Goal: Task Accomplishment & Management: Manage account settings

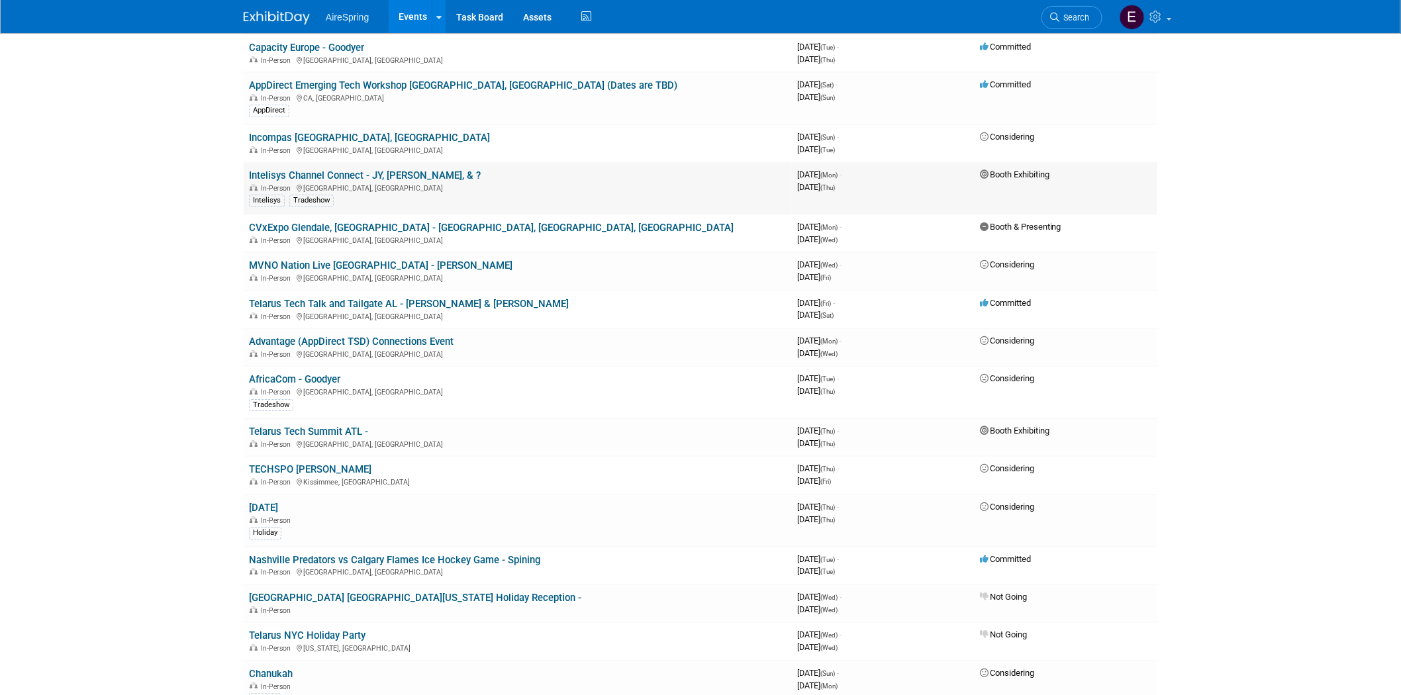
scroll to position [1765, 0]
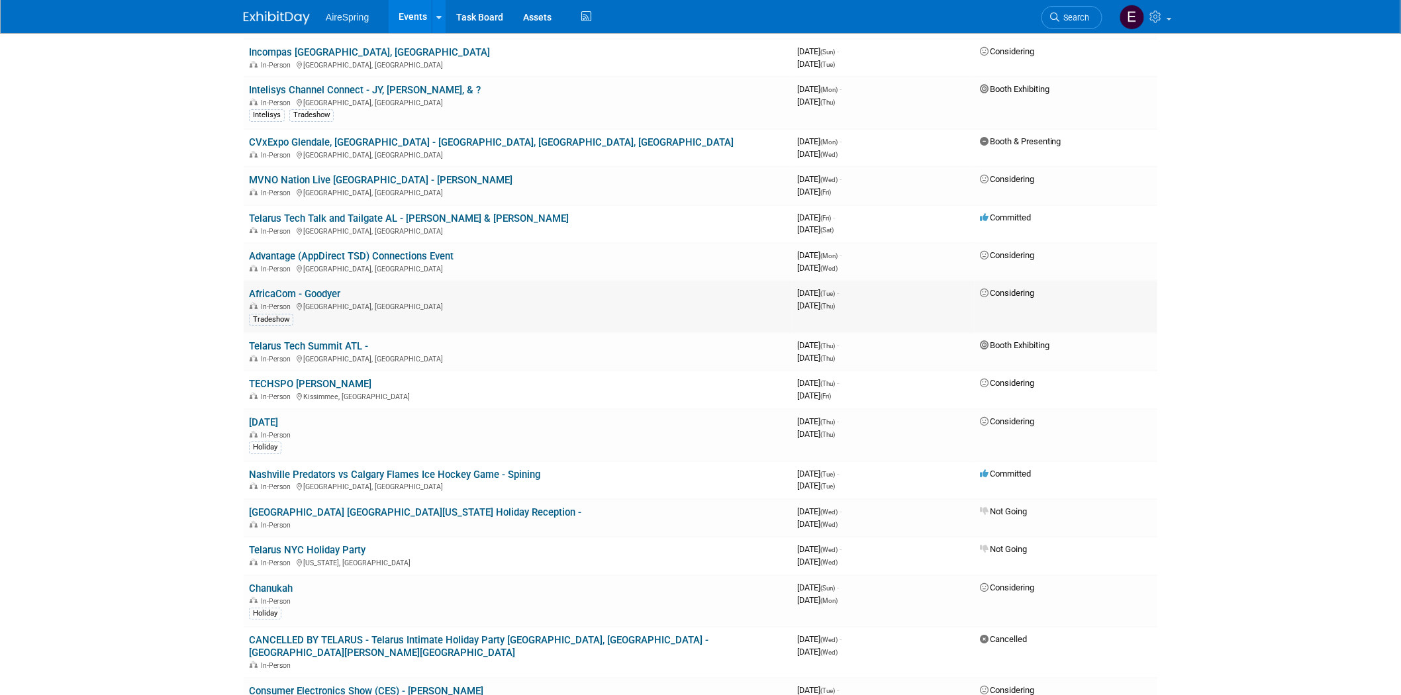
click at [289, 288] on link "AfricaCom - Goodyer" at bounding box center [294, 294] width 91 height 12
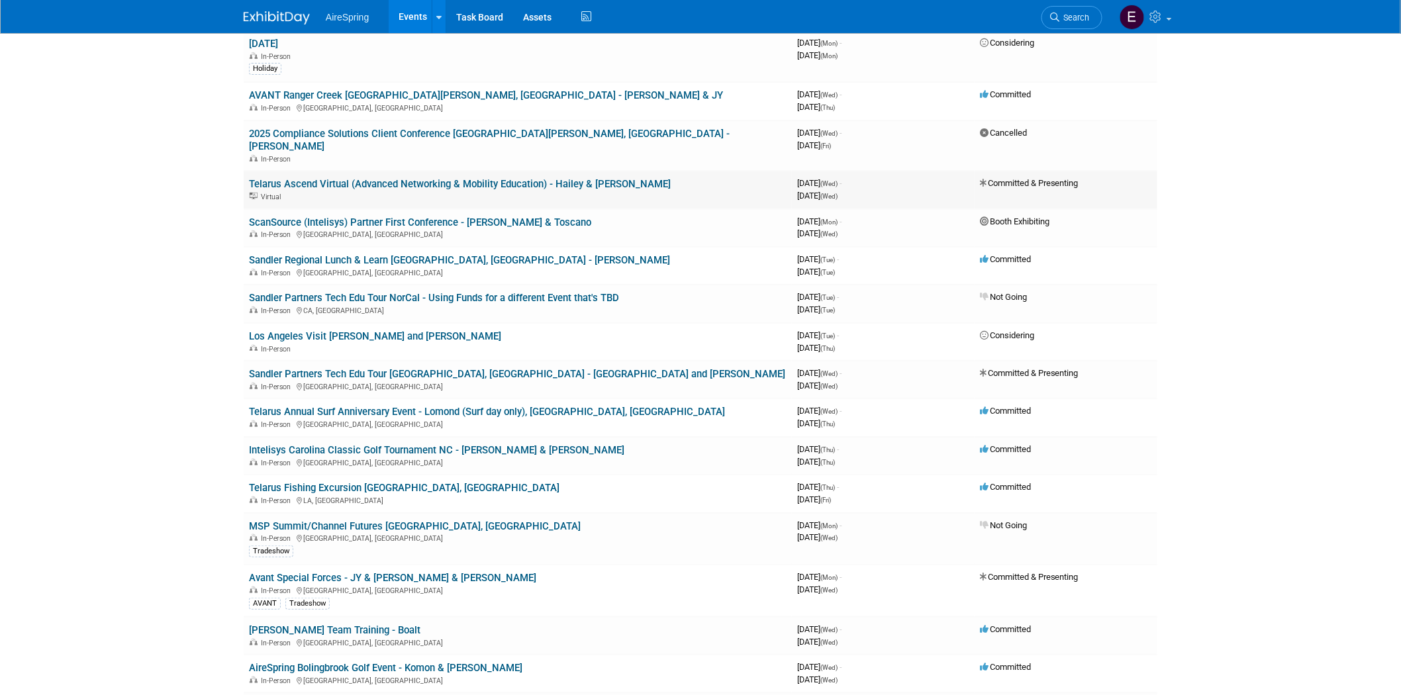
scroll to position [0, 0]
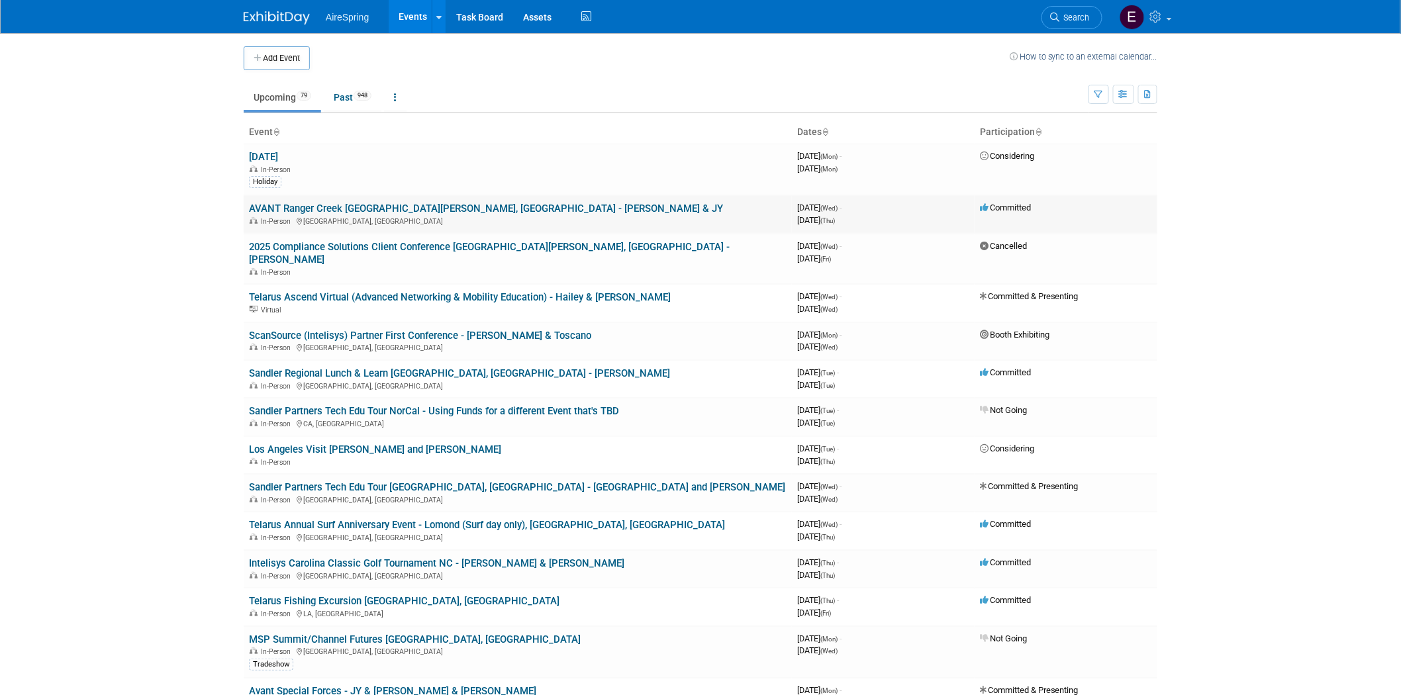
click at [367, 211] on link "AVANT Ranger Creek [GEOGRAPHIC_DATA][PERSON_NAME], [GEOGRAPHIC_DATA] - [PERSON_…" at bounding box center [486, 209] width 474 height 12
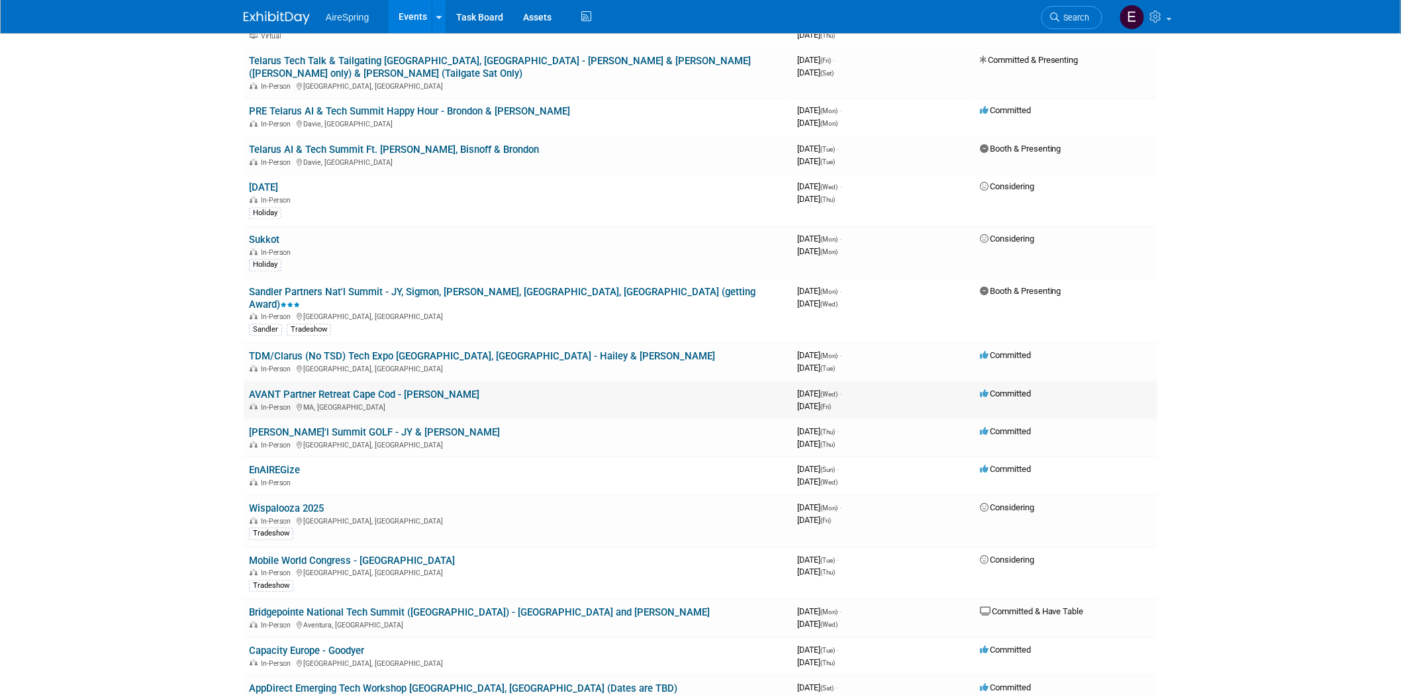
scroll to position [1103, 0]
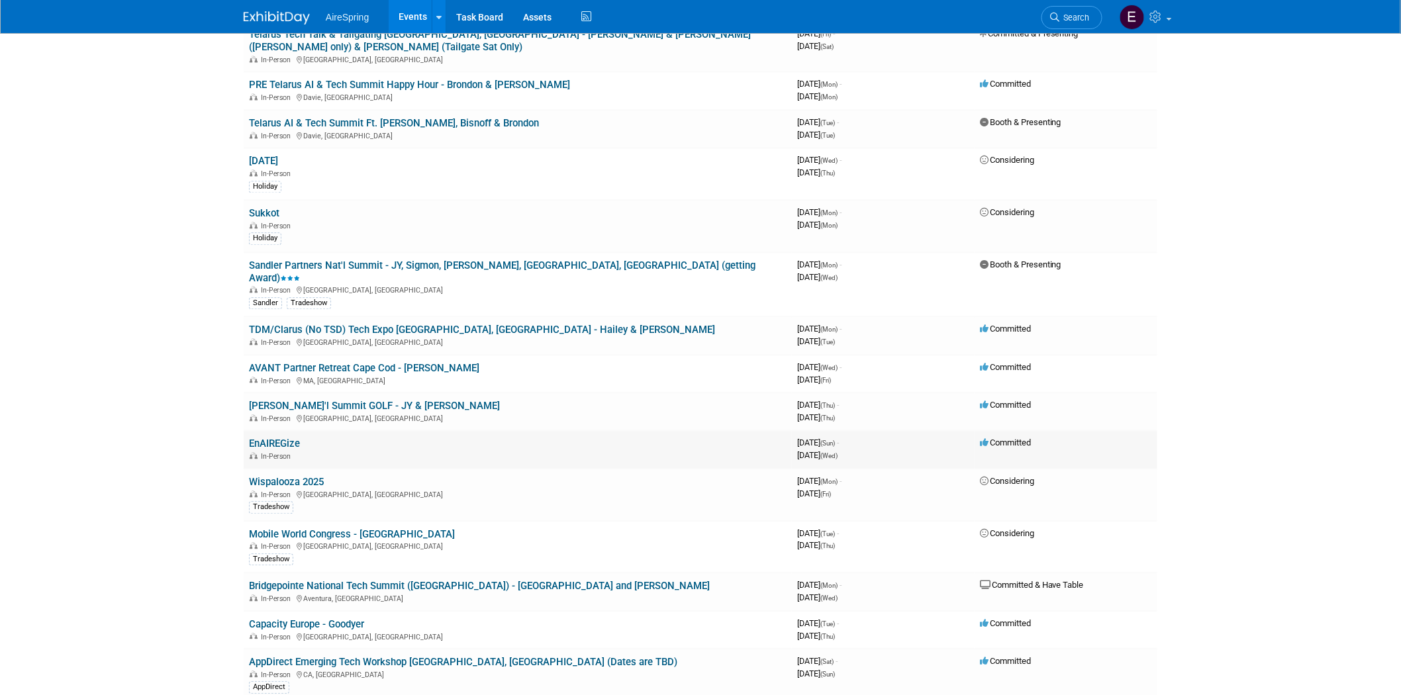
click at [260, 438] on link "EnAIREGize" at bounding box center [274, 444] width 51 height 12
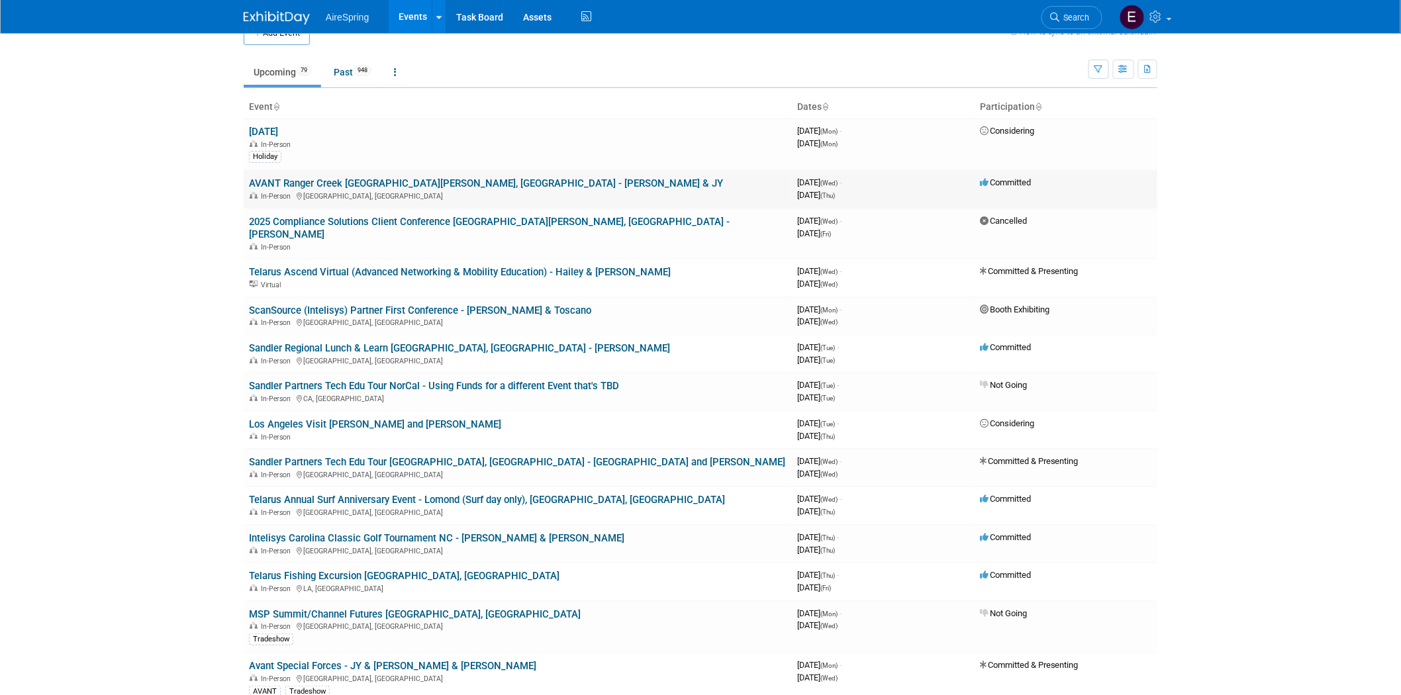
scroll to position [0, 0]
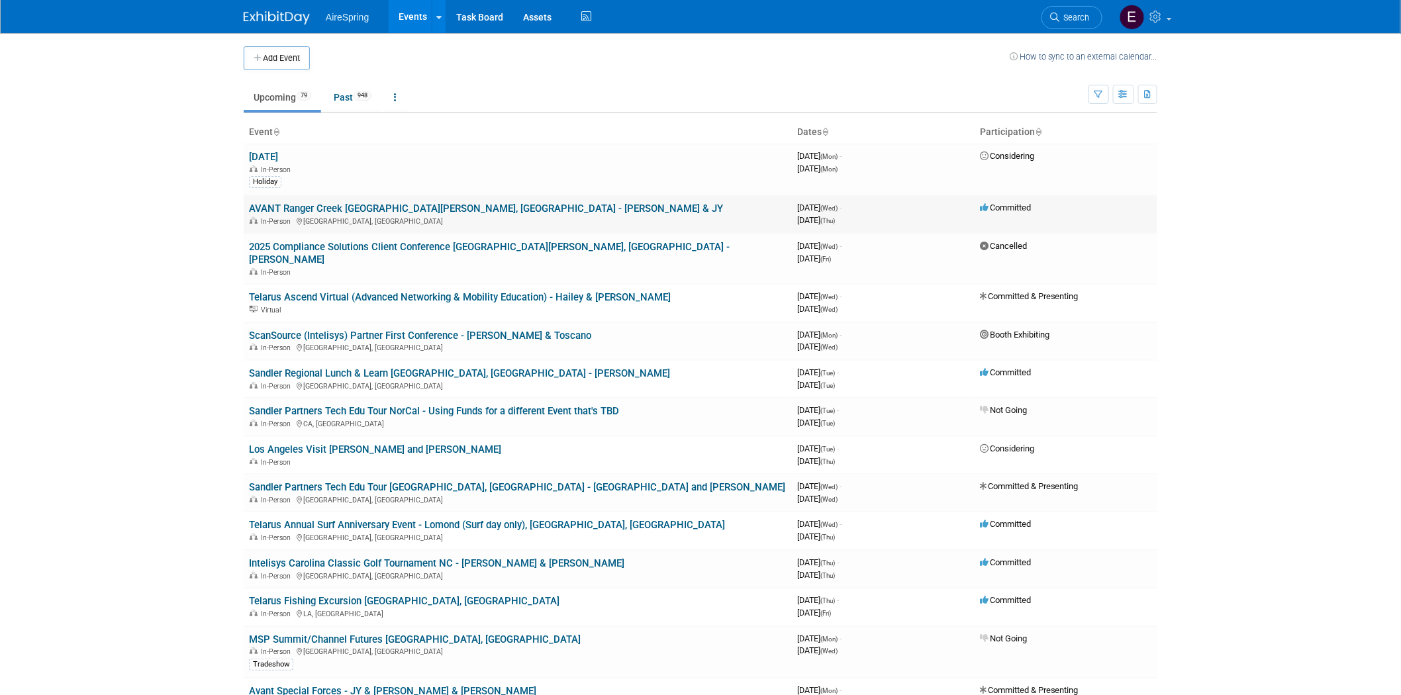
click at [422, 210] on link "AVANT Ranger Creek [GEOGRAPHIC_DATA][PERSON_NAME], [GEOGRAPHIC_DATA] - [PERSON_…" at bounding box center [486, 209] width 474 height 12
click at [426, 210] on link "AVANT Ranger Creek [GEOGRAPHIC_DATA][PERSON_NAME], [GEOGRAPHIC_DATA] - [PERSON_…" at bounding box center [486, 209] width 474 height 12
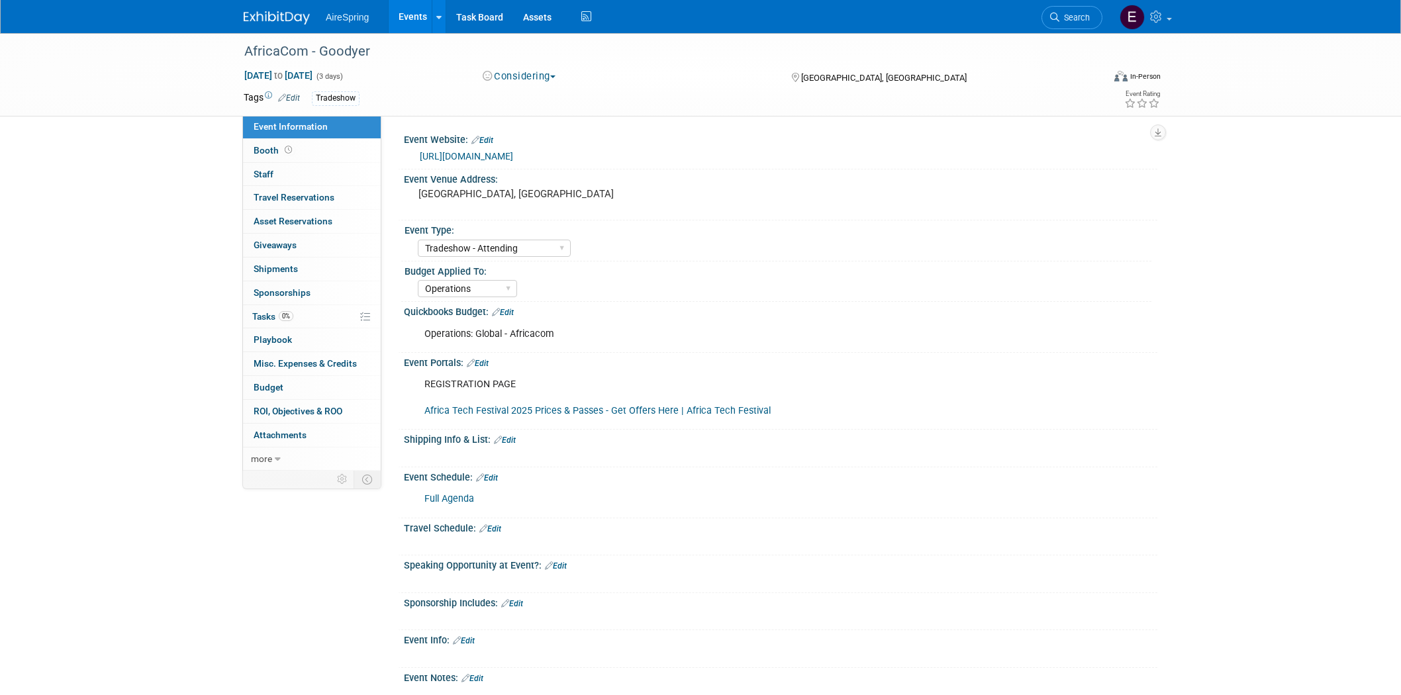
select select "Tradeshow - Attending"
select select "Operations"
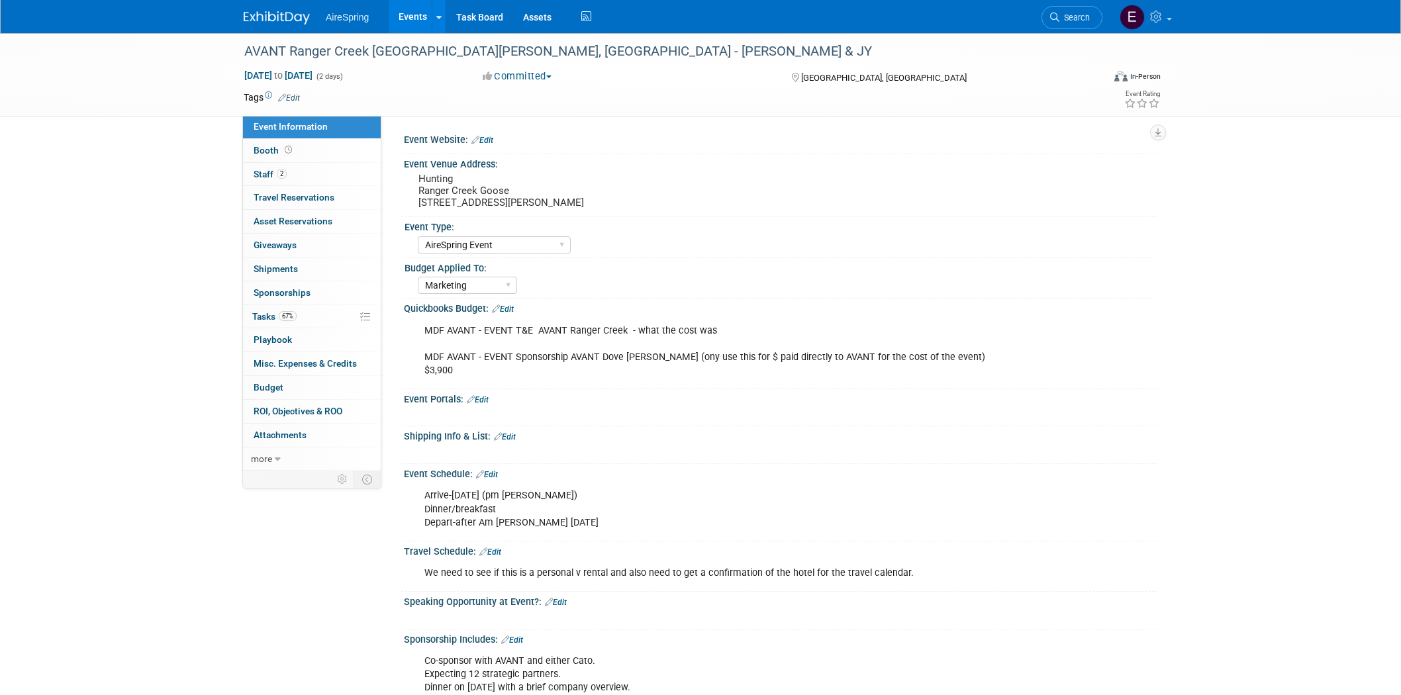
select select "AireSpring Event"
select select "Marketing"
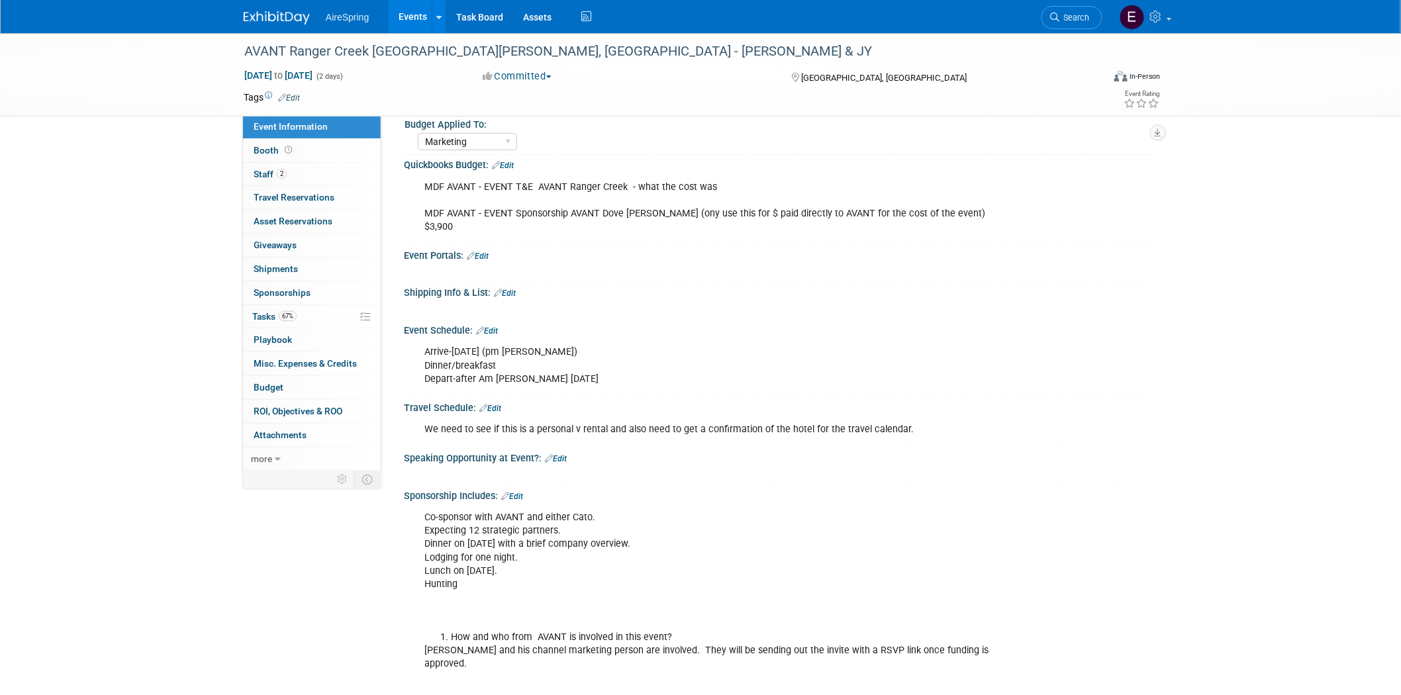
scroll to position [147, 0]
click at [478, 17] on link "Task Board" at bounding box center [479, 16] width 67 height 33
click at [280, 320] on span "67%" at bounding box center [288, 316] width 18 height 10
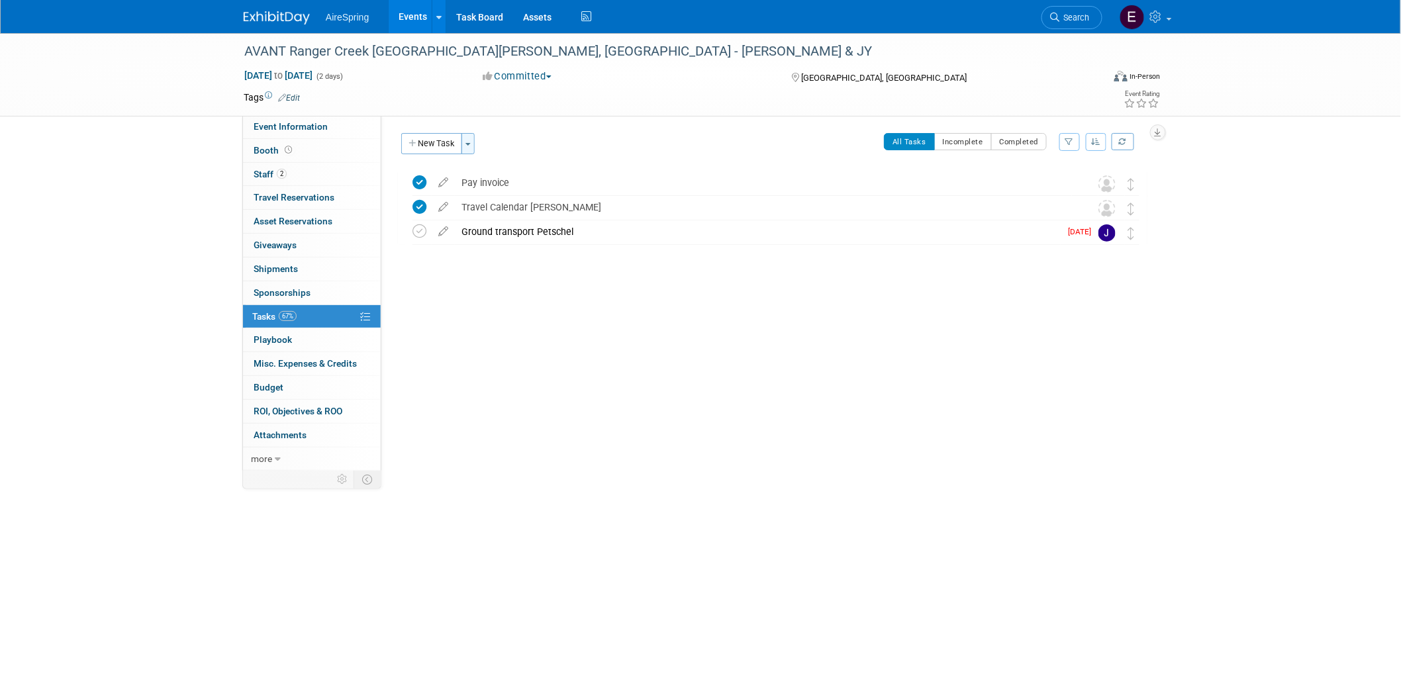
click at [470, 144] on span "button" at bounding box center [467, 144] width 5 height 3
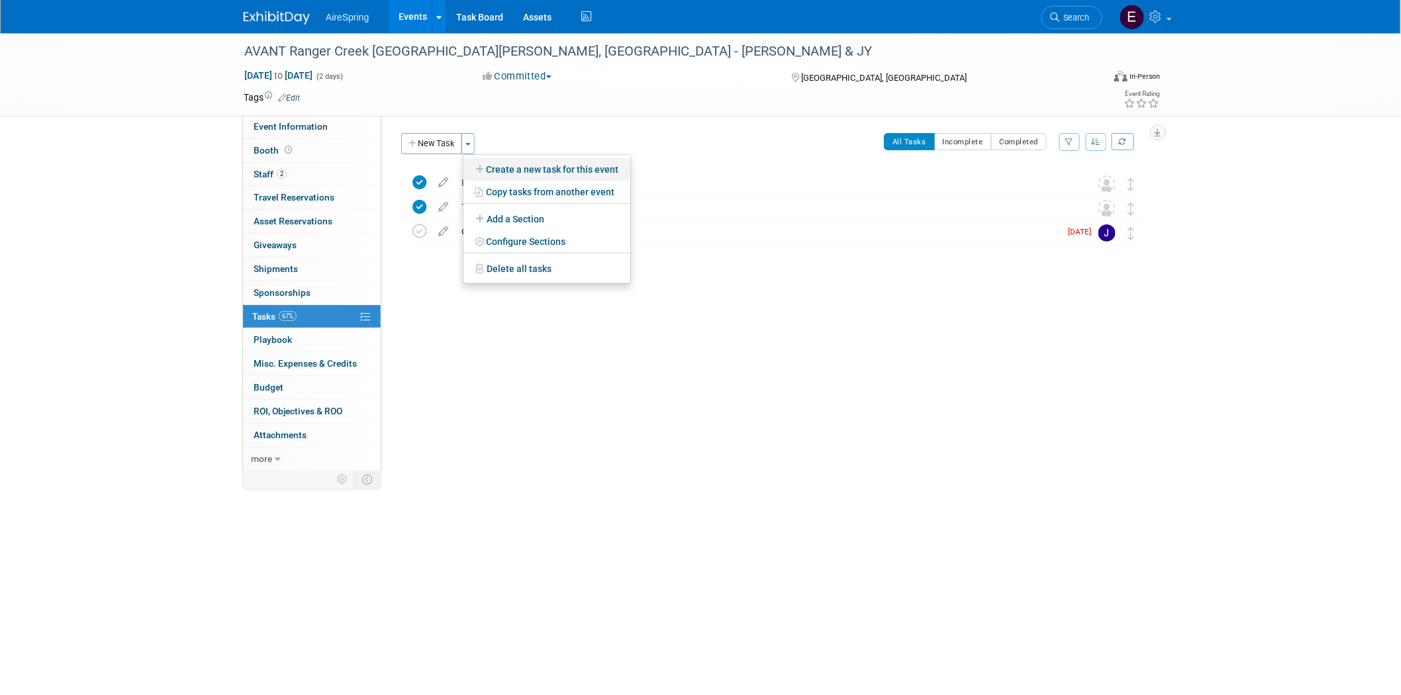
click at [544, 174] on link "Create a new task for this event" at bounding box center [546, 169] width 167 height 23
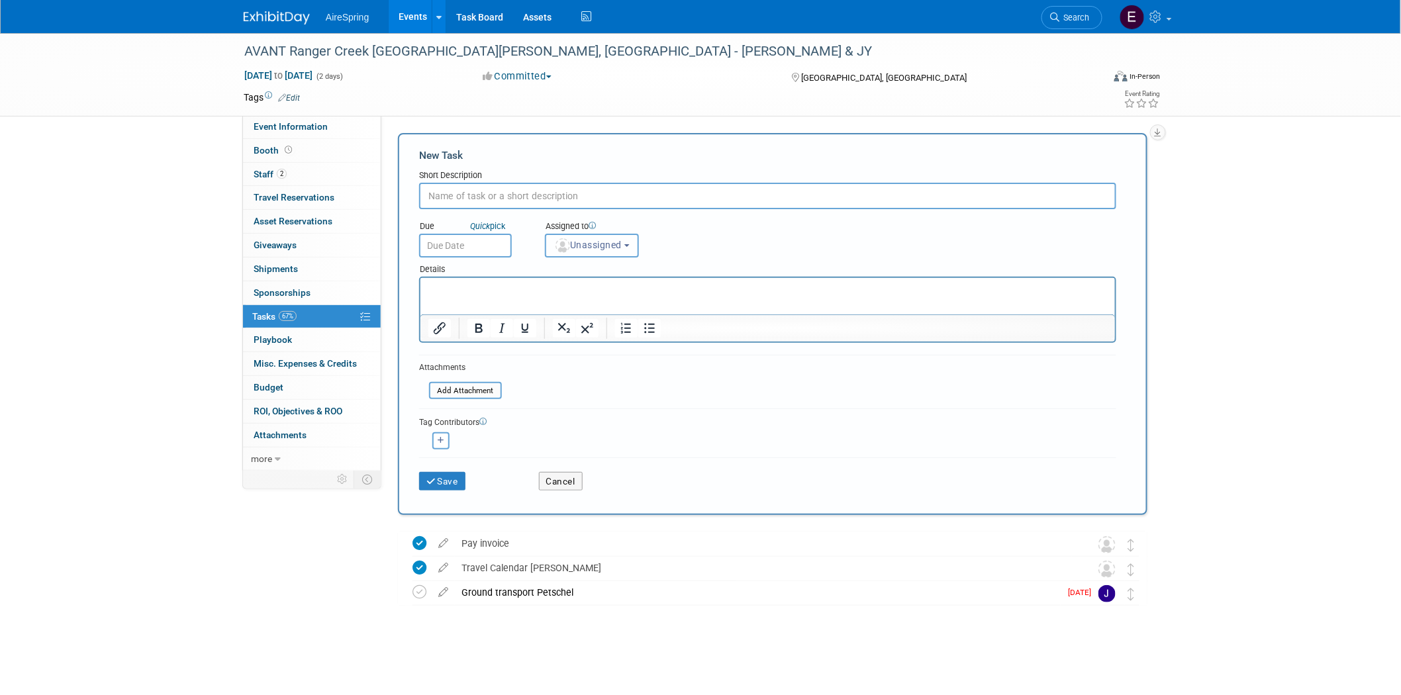
click at [634, 245] on button "Unassigned" at bounding box center [592, 246] width 94 height 24
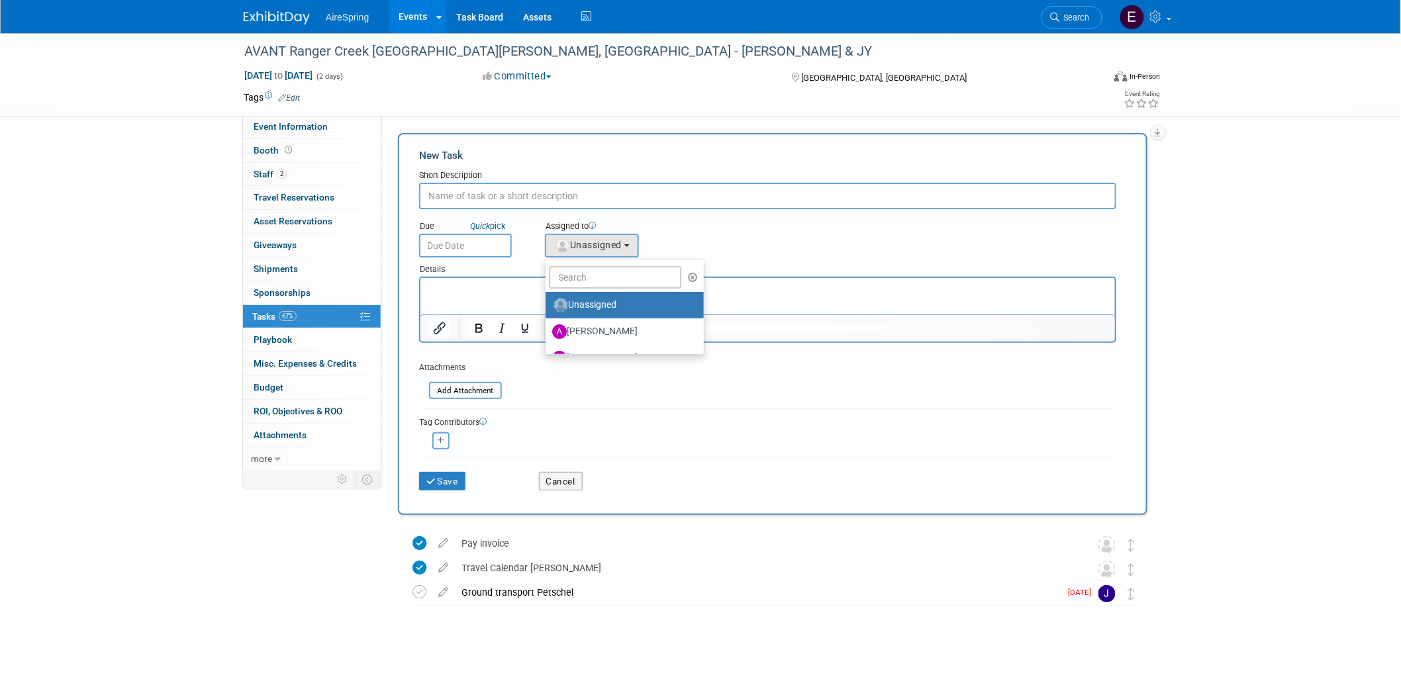
click at [63, 201] on div "AVANT Ranger Creek Dove Hunt, TX - Petschel & JY Sep 3, 2025 to Sep 4, 2025 (2 …" at bounding box center [700, 359] width 1401 height 653
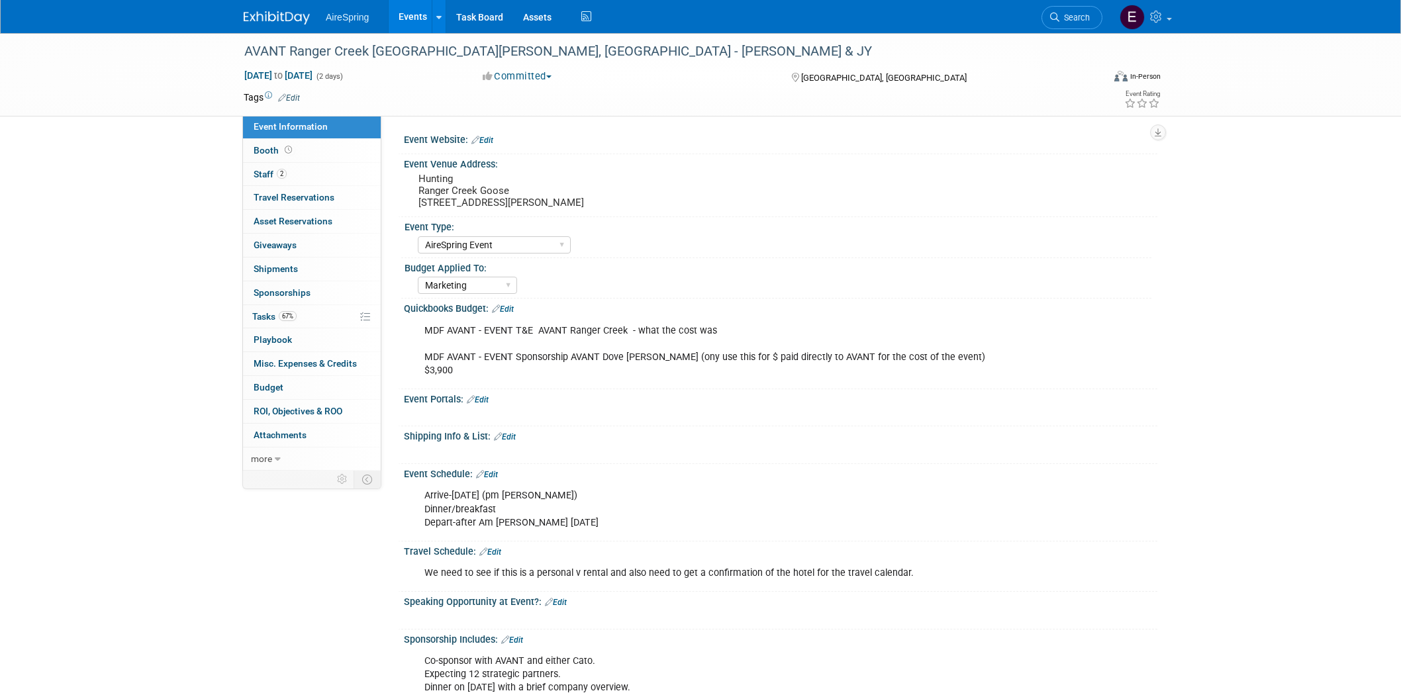
select select "AireSpring Event"
select select "Marketing"
drag, startPoint x: 242, startPoint y: 47, endPoint x: 452, endPoint y: 50, distance: 210.6
click at [452, 50] on div "AVANT Ranger Creek [GEOGRAPHIC_DATA][PERSON_NAME], [GEOGRAPHIC_DATA] - [PERSON_…" at bounding box center [661, 52] width 843 height 24
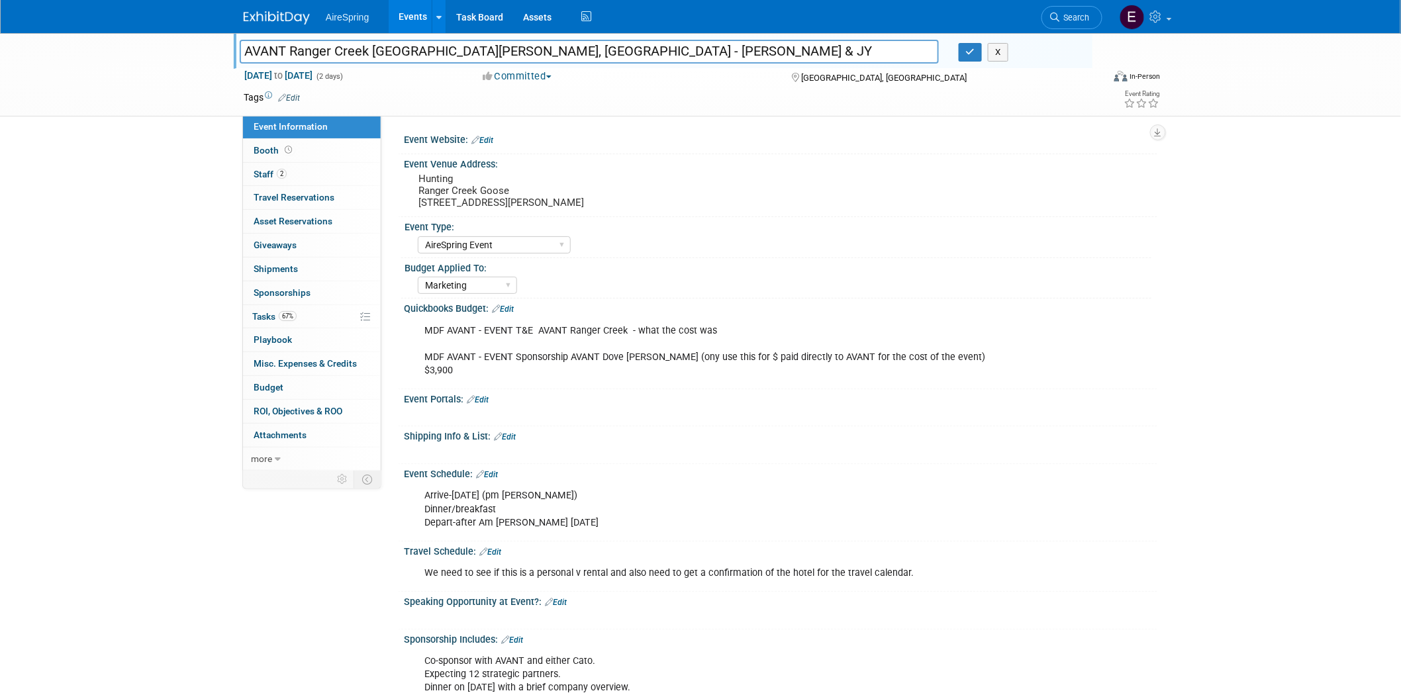
drag, startPoint x: 241, startPoint y: 49, endPoint x: 458, endPoint y: 48, distance: 217.2
click at [458, 48] on input "AVANT Ranger Creek [GEOGRAPHIC_DATA][PERSON_NAME], [GEOGRAPHIC_DATA] - [PERSON_…" at bounding box center [589, 51] width 699 height 23
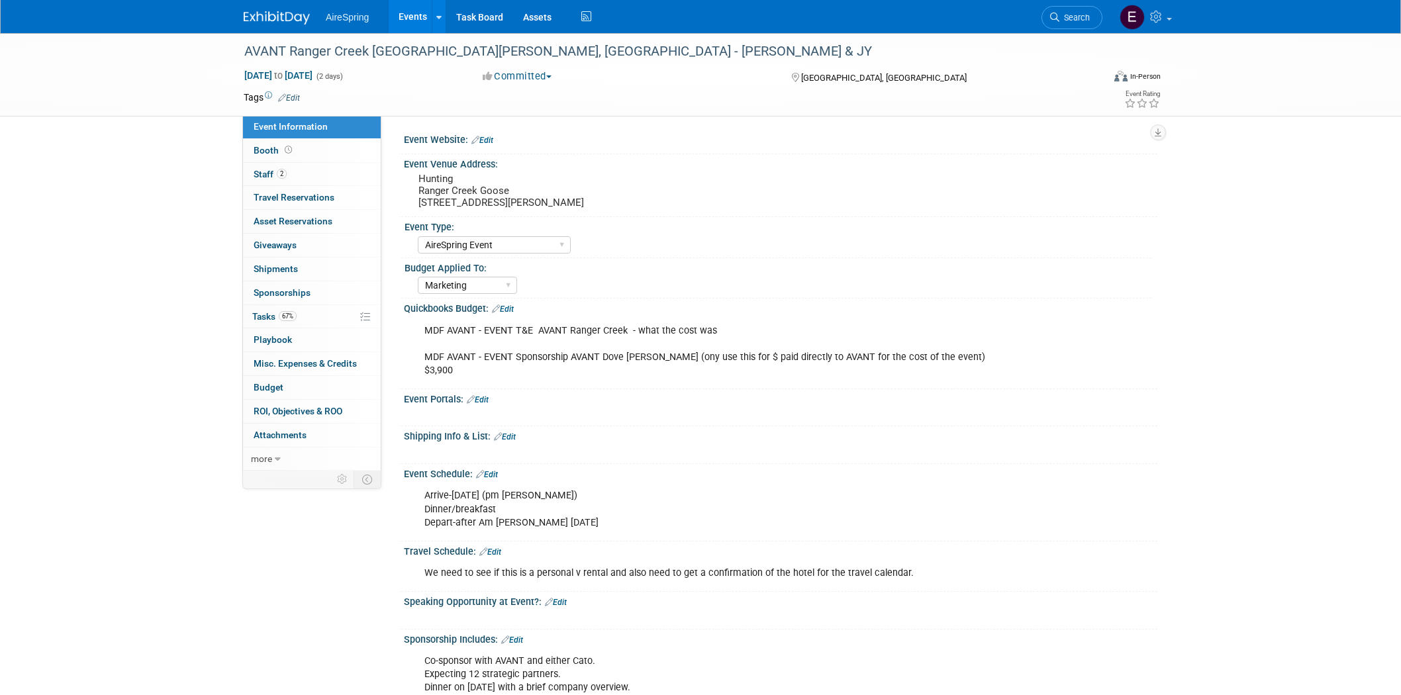
select select "AireSpring Event"
select select "Marketing"
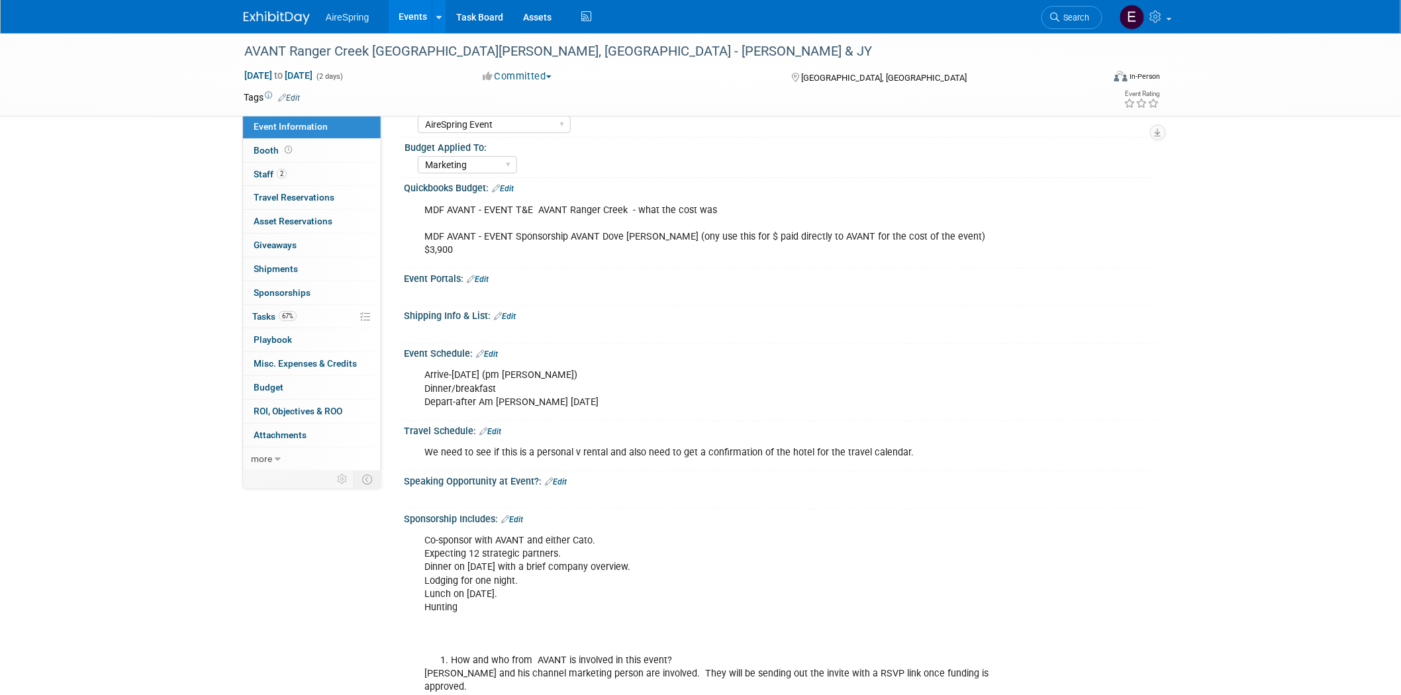
scroll to position [147, 0]
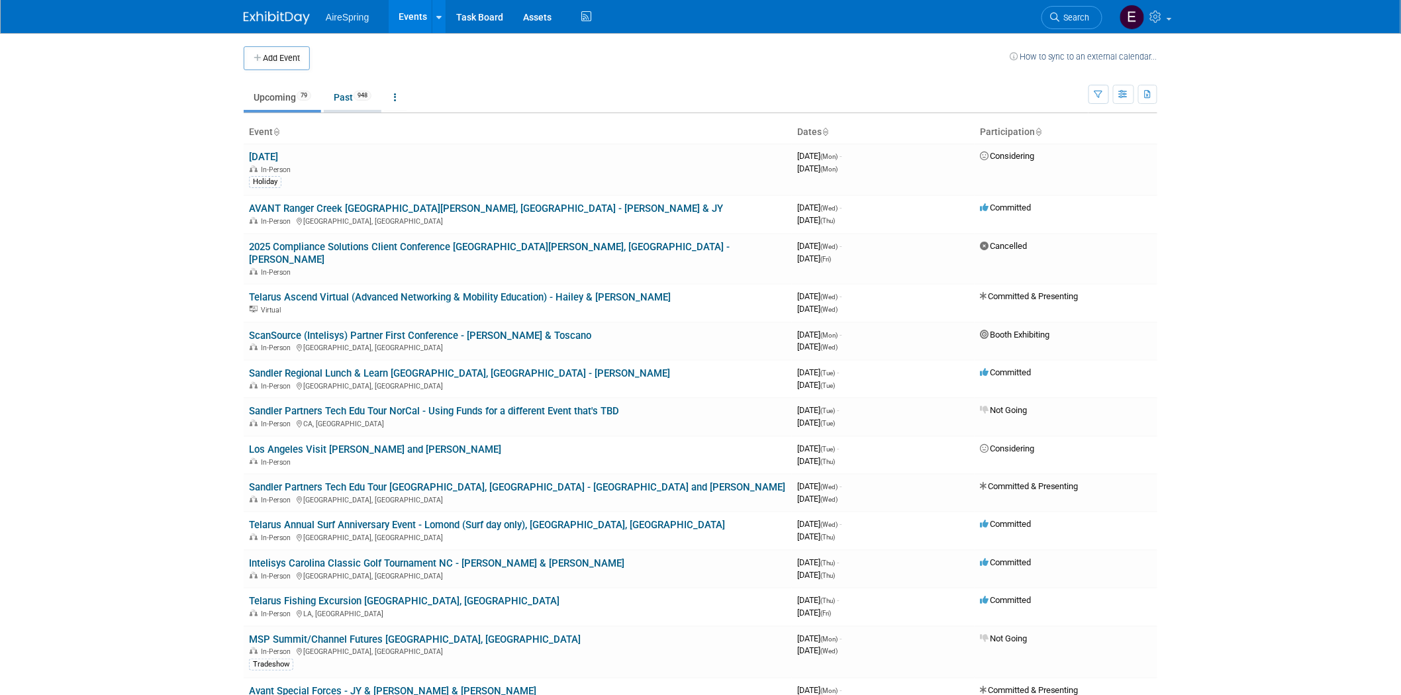
click at [354, 98] on link "Past 948" at bounding box center [353, 97] width 58 height 25
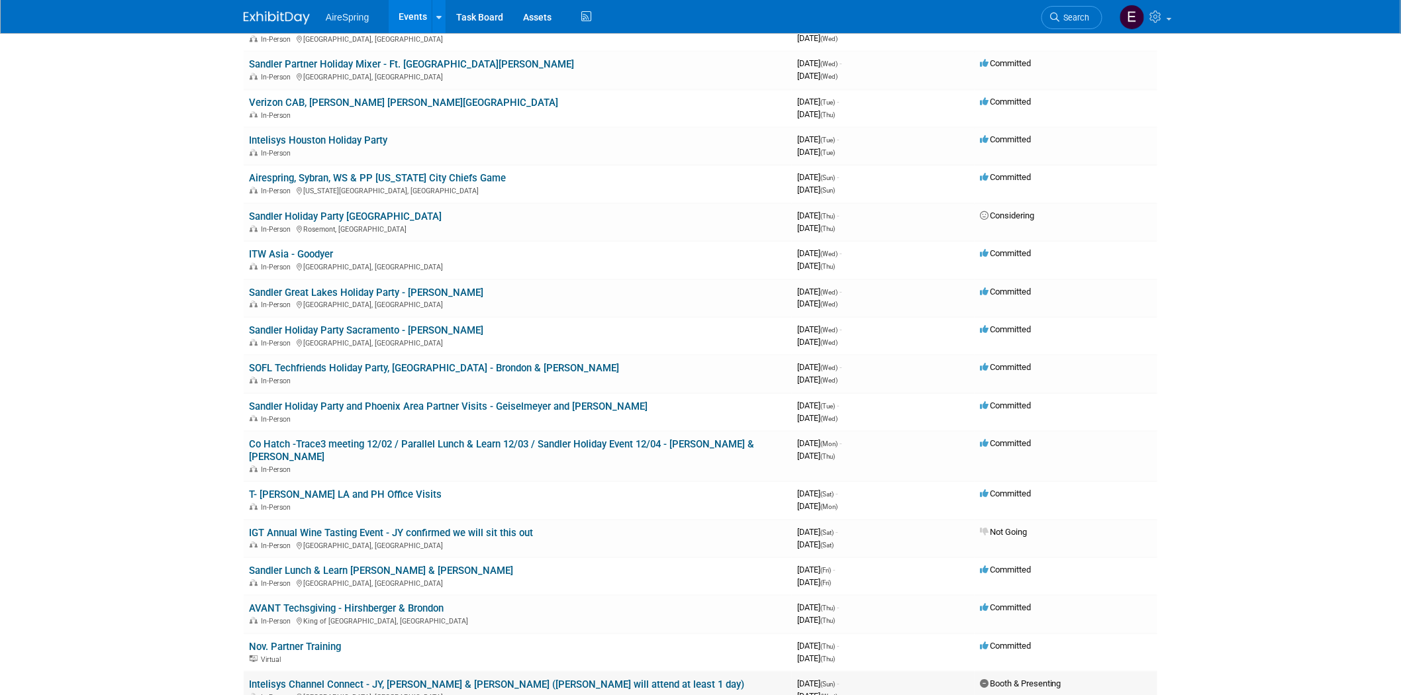
scroll to position [9636, 0]
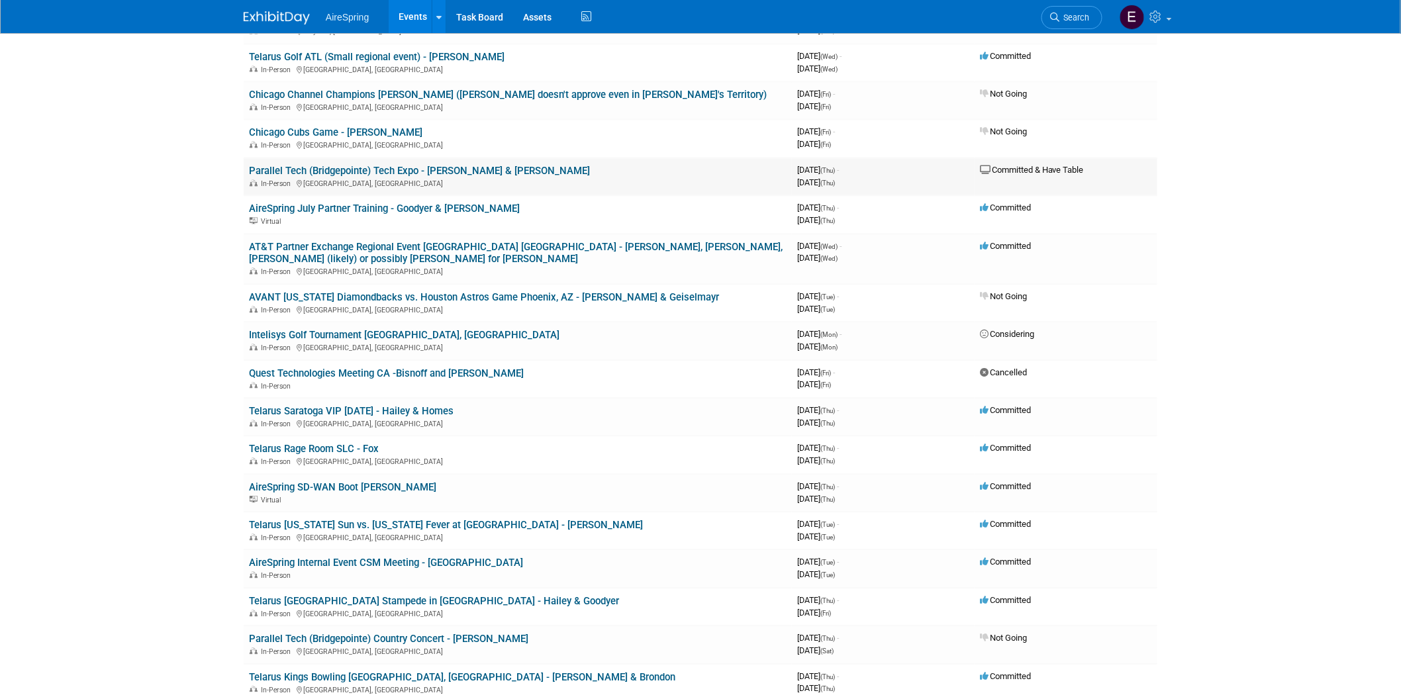
drag, startPoint x: 591, startPoint y: 191, endPoint x: 592, endPoint y: 180, distance: 10.6
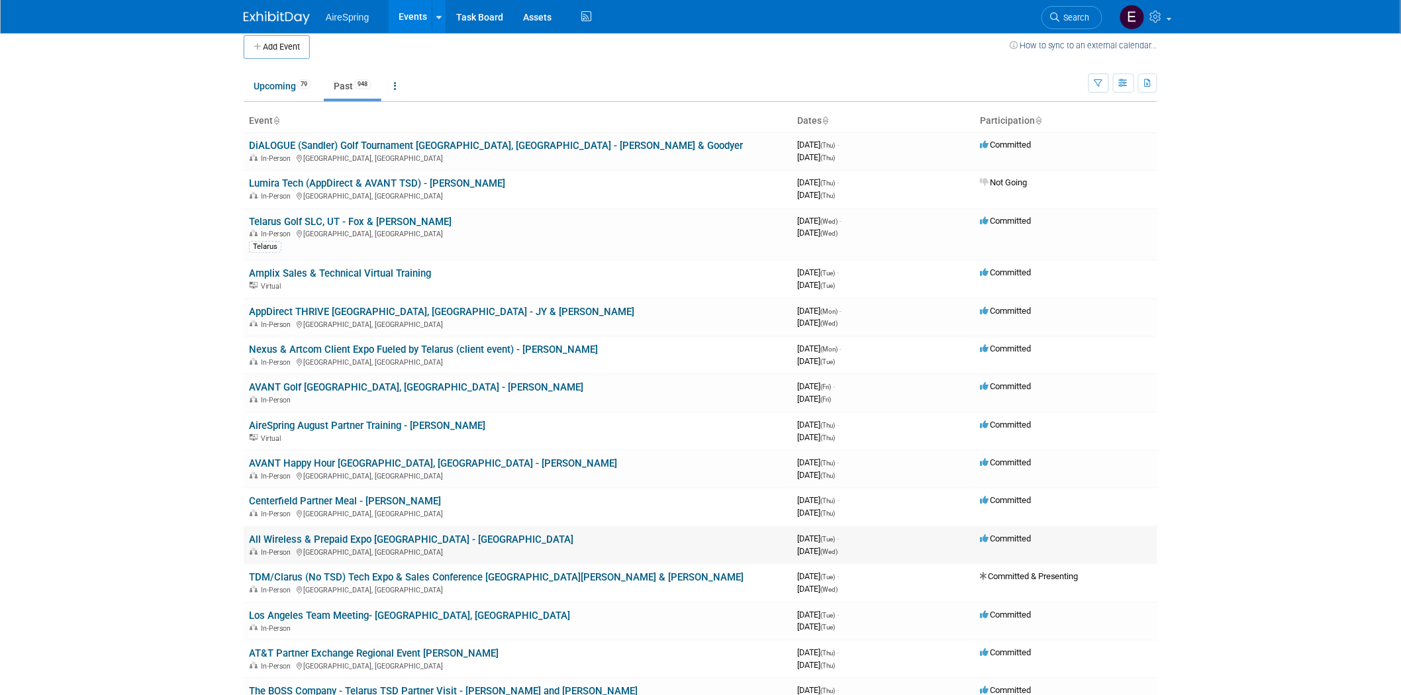
scroll to position [0, 0]
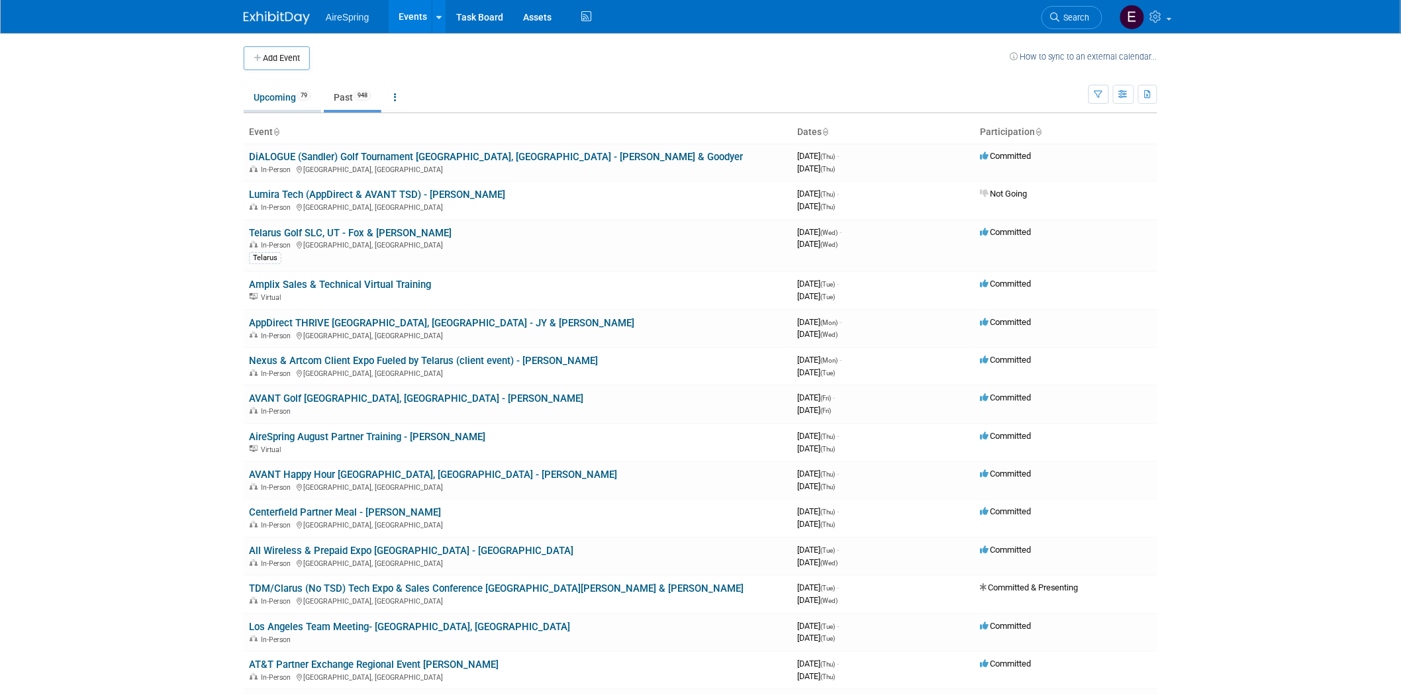
click at [264, 95] on link "Upcoming 79" at bounding box center [282, 97] width 77 height 25
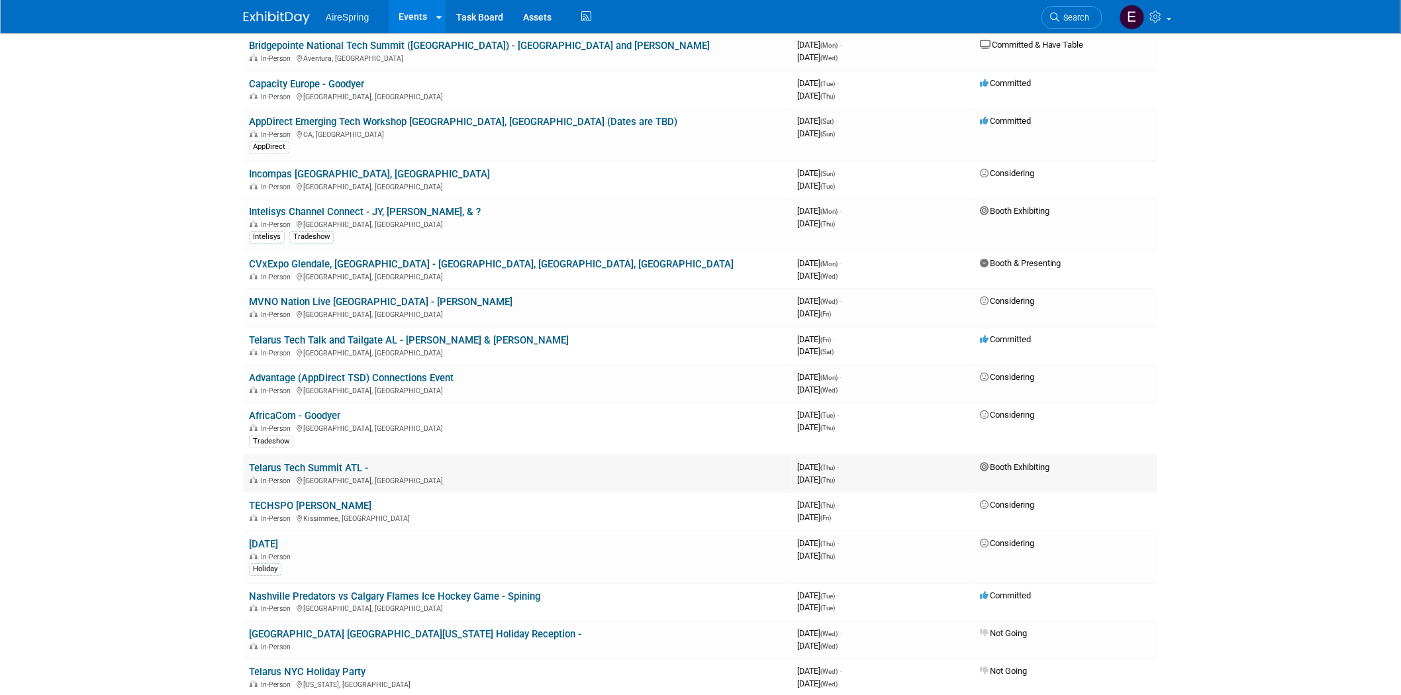
scroll to position [1618, 0]
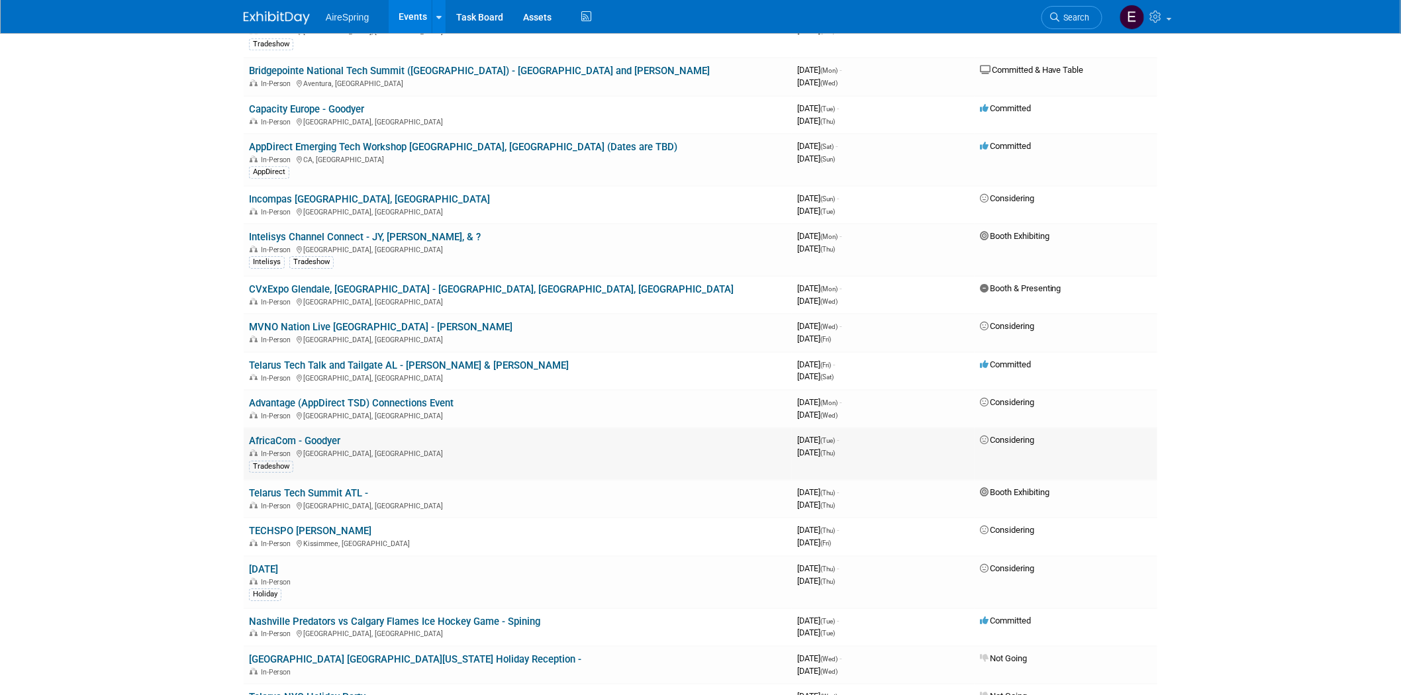
click at [318, 435] on link "AfricaCom - Goodyer" at bounding box center [294, 441] width 91 height 12
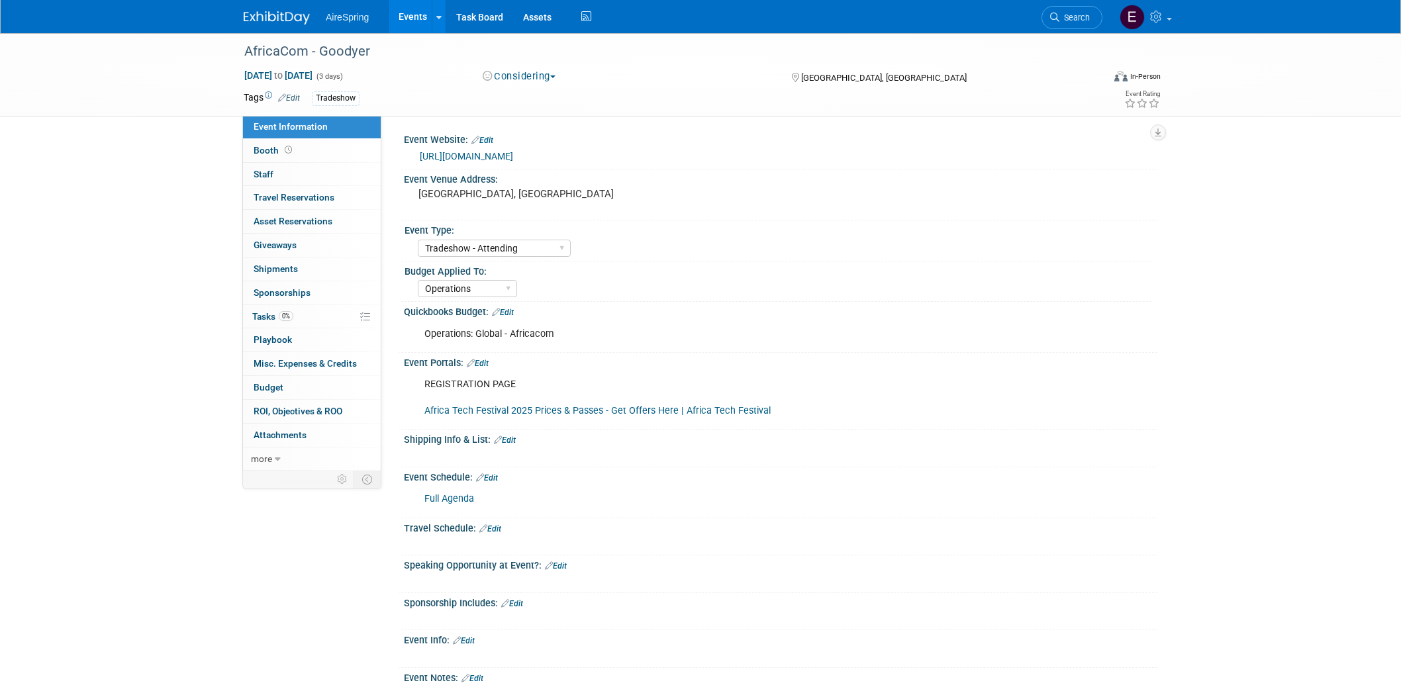
select select "Tradeshow - Attending"
select select "Operations"
drag, startPoint x: 417, startPoint y: 191, endPoint x: 667, endPoint y: 187, distance: 249.6
click at [667, 188] on pre "Cape Town International Convention Centre, Cape Town" at bounding box center [560, 194] width 285 height 12
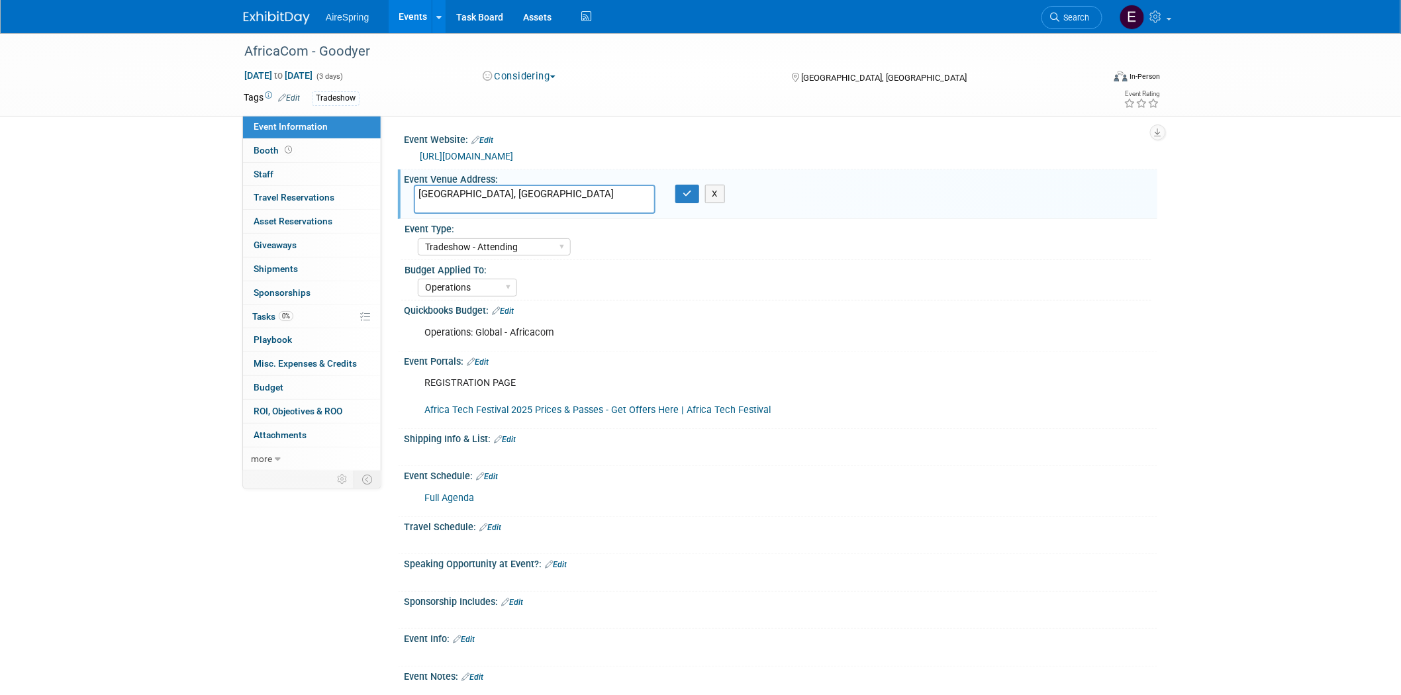
drag, startPoint x: 419, startPoint y: 193, endPoint x: 667, endPoint y: 213, distance: 248.5
click at [640, 210] on textarea "Cape Town International Convention Centre, Cape Town" at bounding box center [535, 199] width 242 height 29
